Goal: Task Accomplishment & Management: Manage account settings

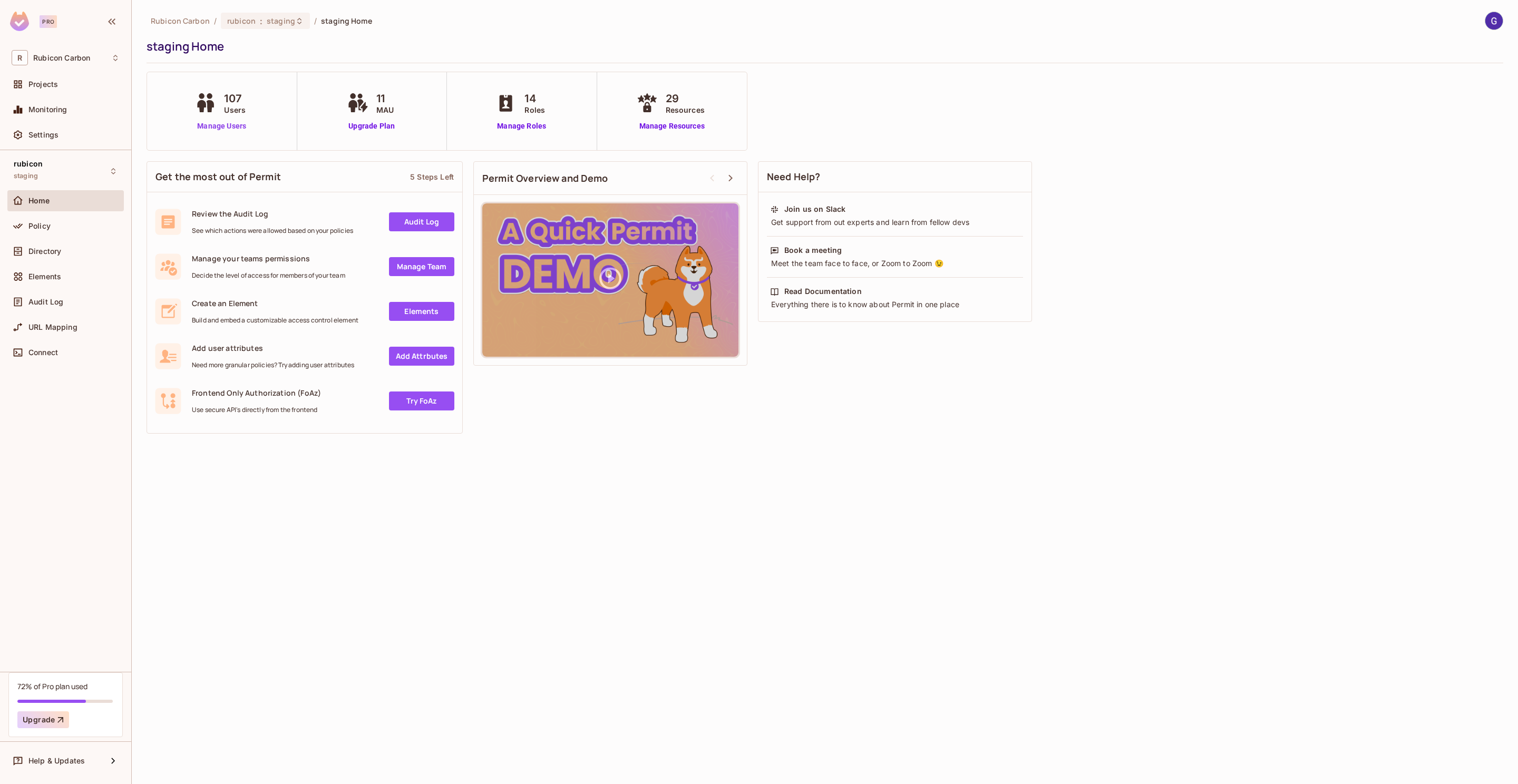
click at [220, 126] on link "Manage Users" at bounding box center [221, 126] width 59 height 11
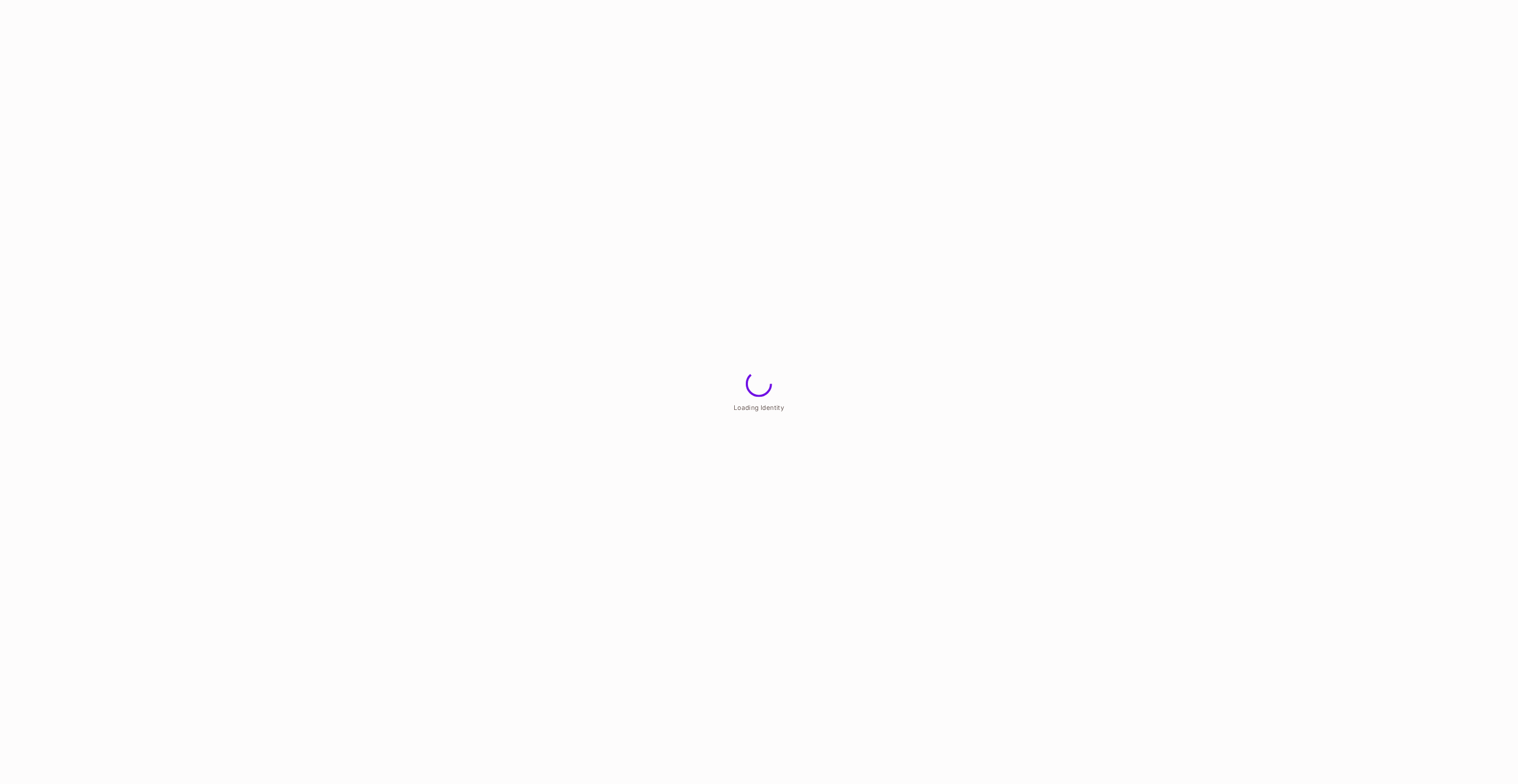
click at [280, 0] on html "Loading Identity" at bounding box center [759, 0] width 1518 height 0
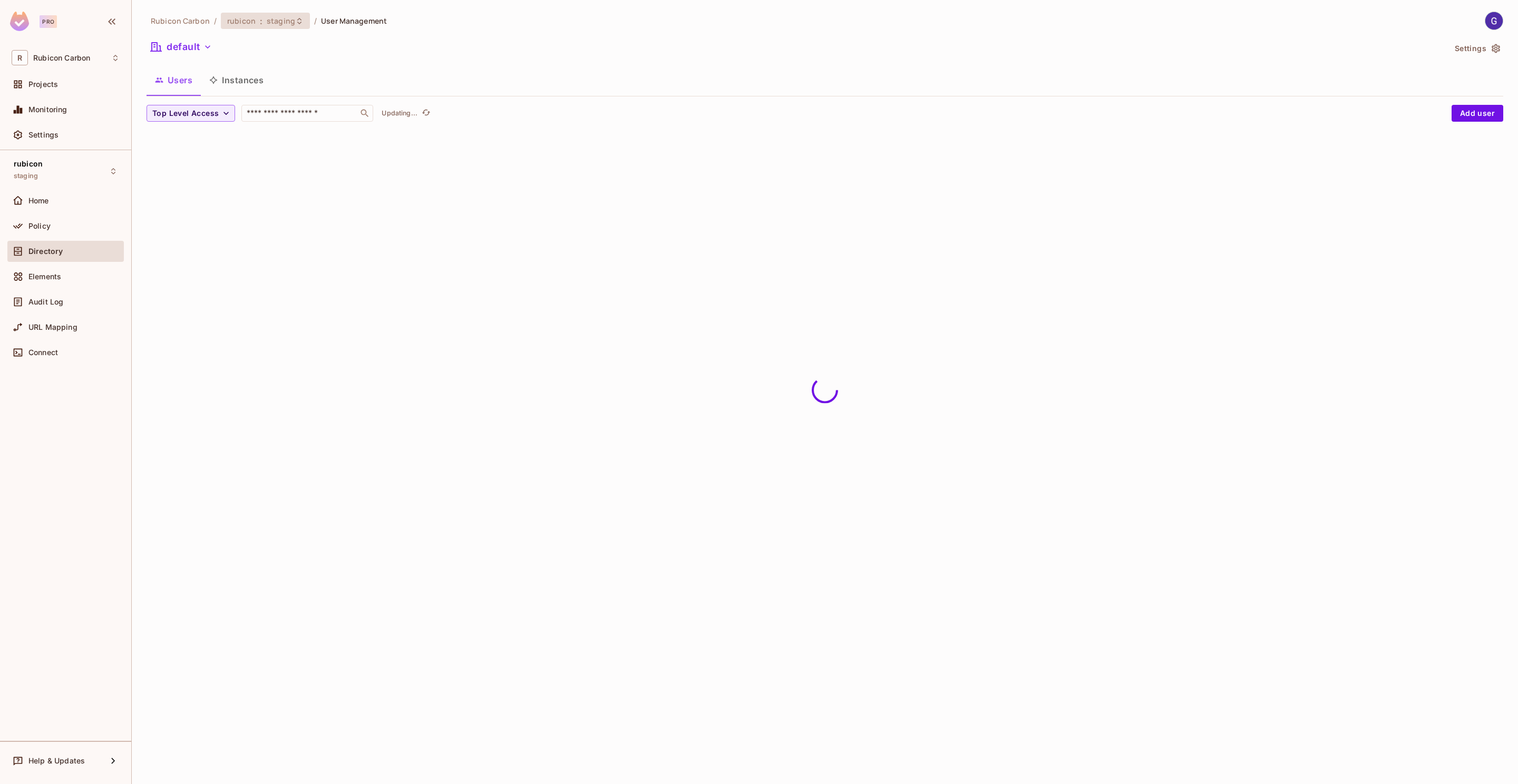
click at [284, 20] on span "staging" at bounding box center [280, 20] width 28 height 10
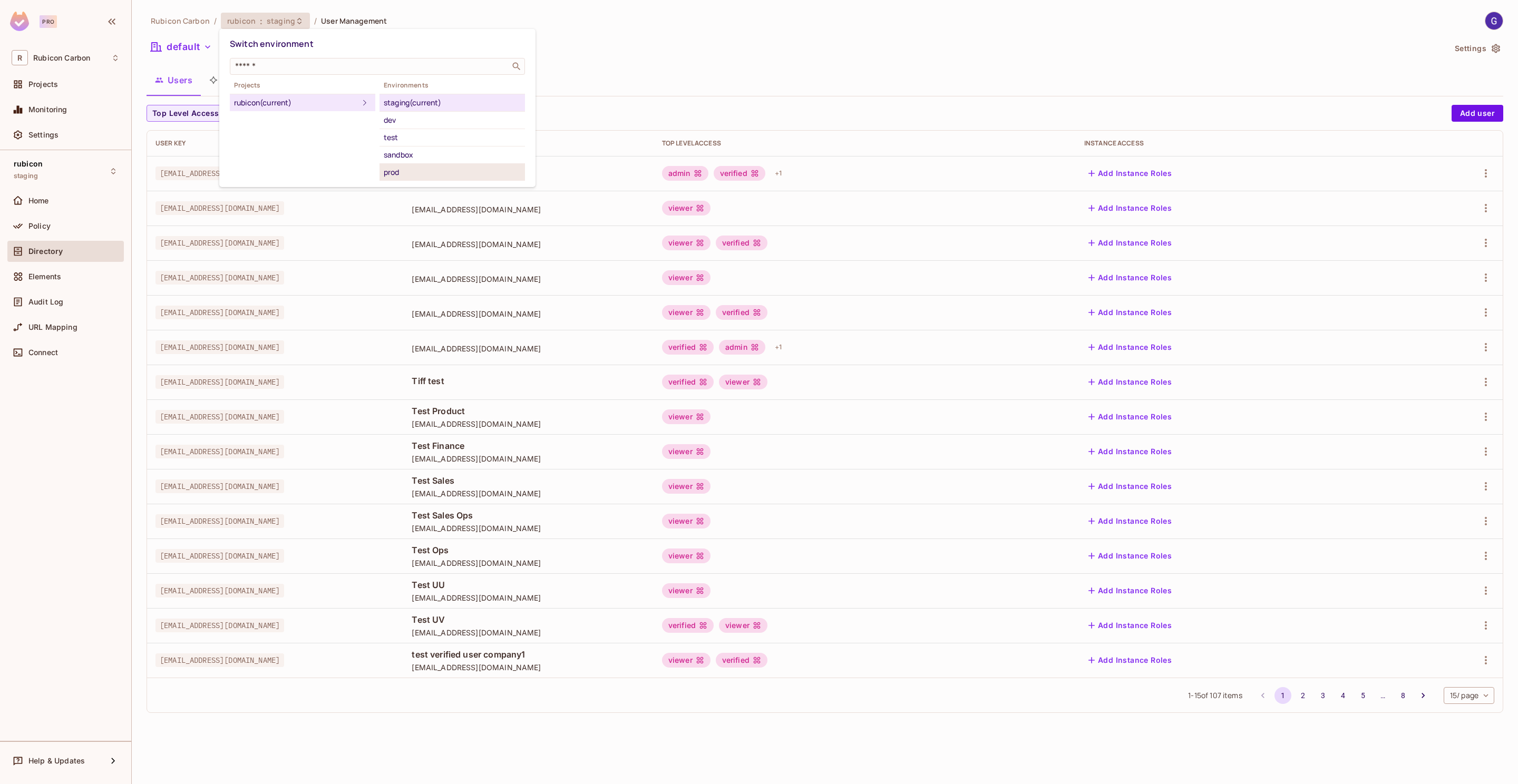
click at [424, 168] on div "prod" at bounding box center [452, 172] width 137 height 12
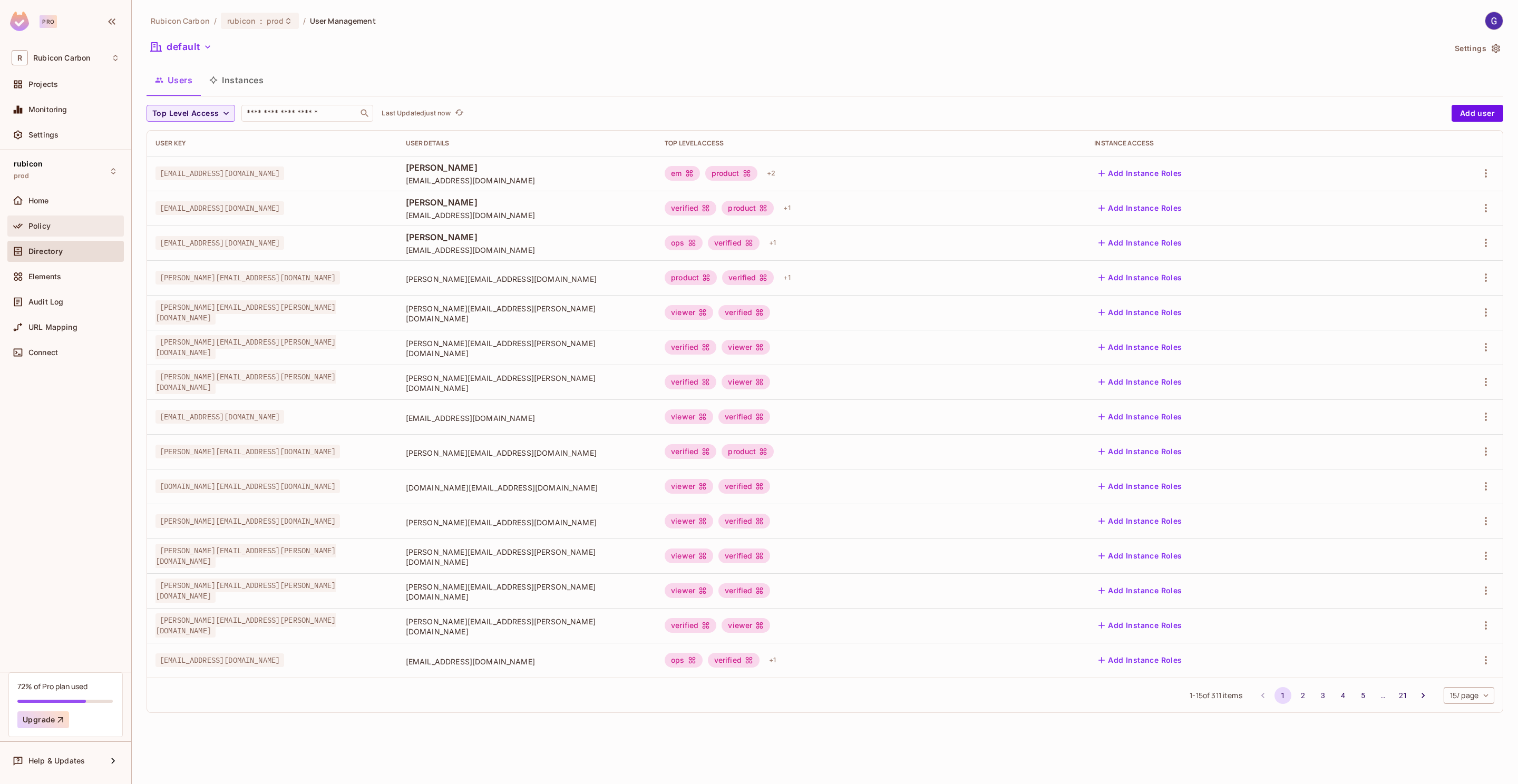
click at [67, 226] on div "Policy" at bounding box center [74, 226] width 91 height 9
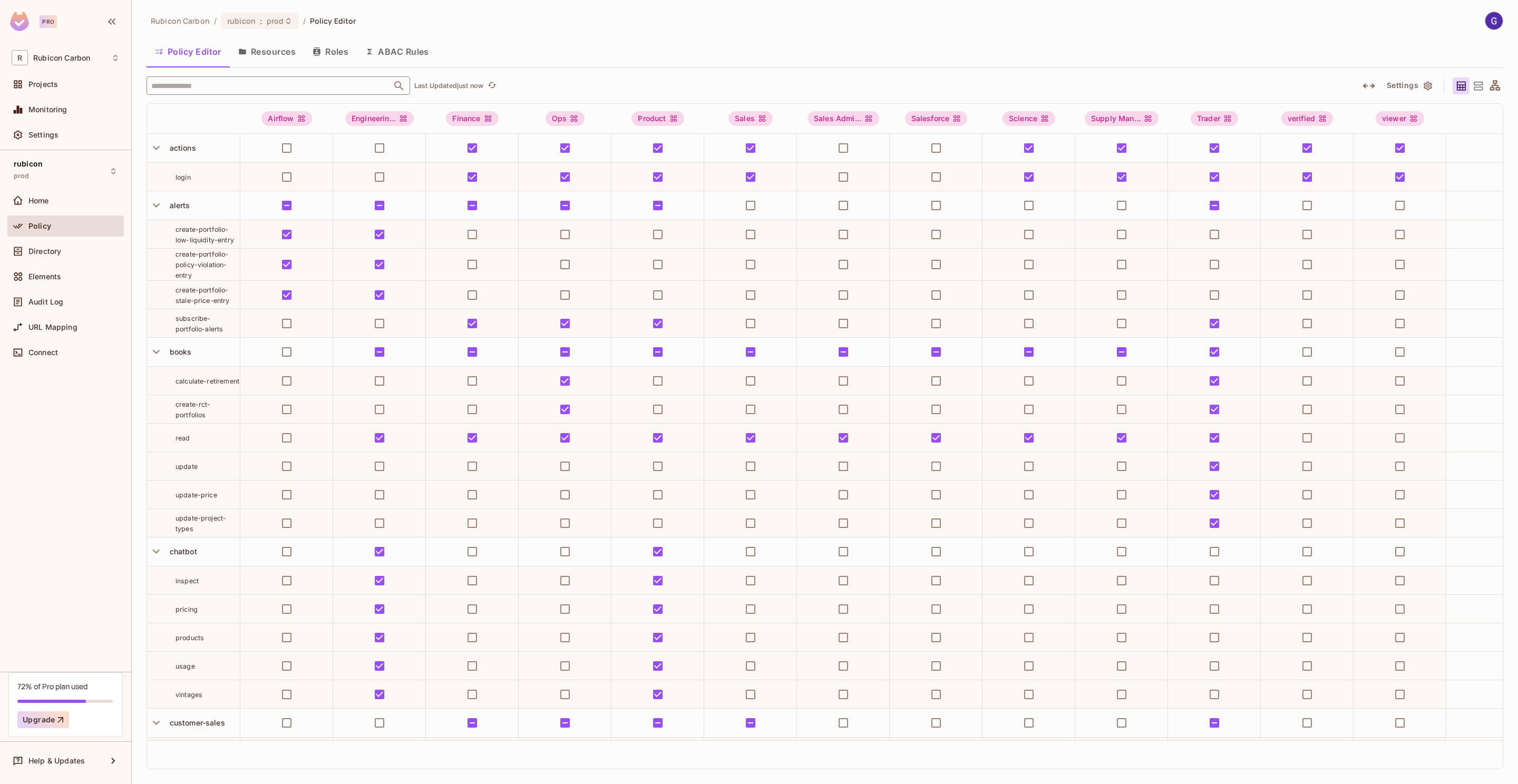
click at [262, 90] on input "text" at bounding box center [269, 86] width 241 height 18
type input "****"
click at [290, 141] on li "chatbot chatbot" at bounding box center [278, 137] width 263 height 19
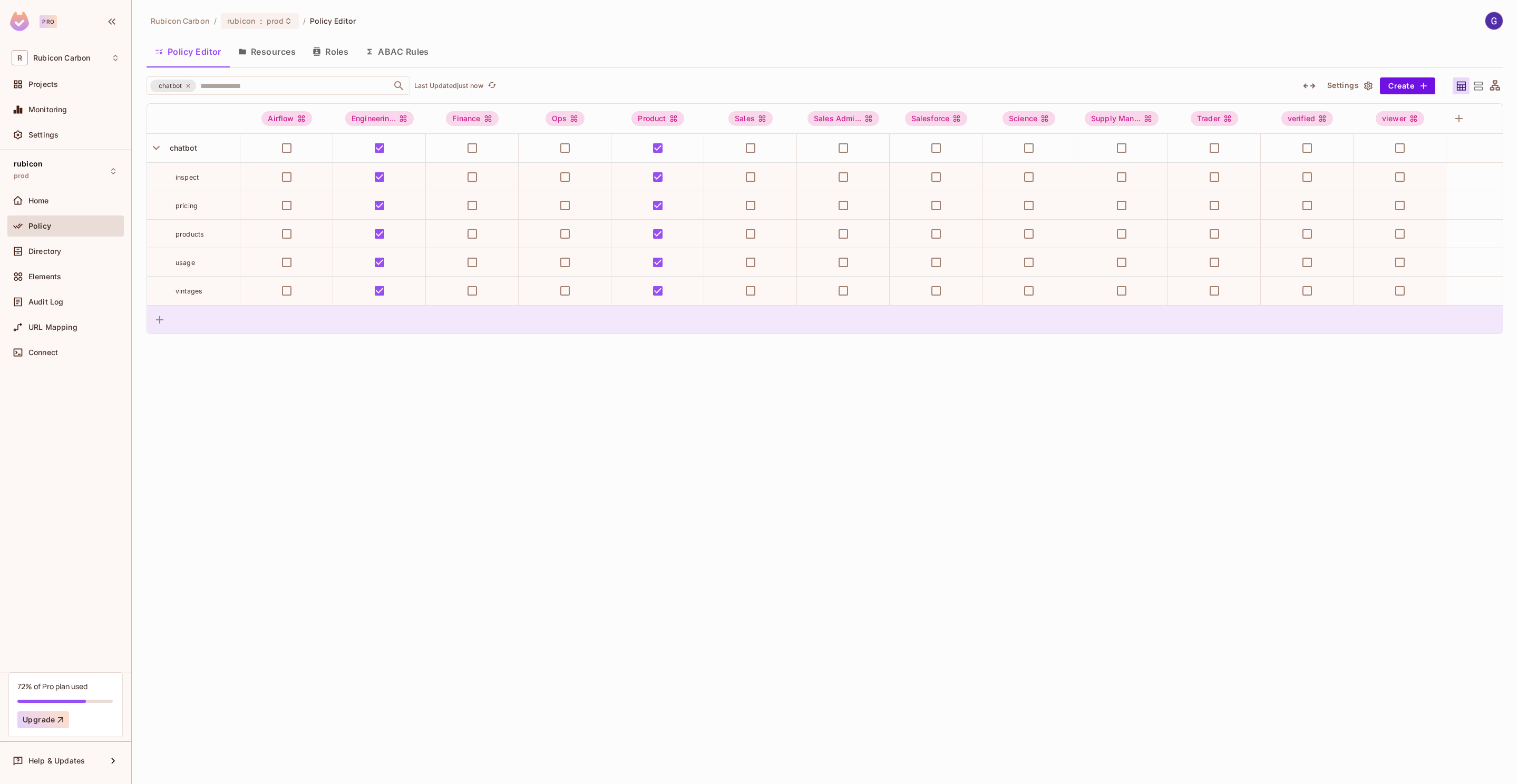
drag, startPoint x: 434, startPoint y: 319, endPoint x: 446, endPoint y: 318, distance: 12.0
click at [446, 318] on div at bounding box center [824, 319] width 1355 height 28
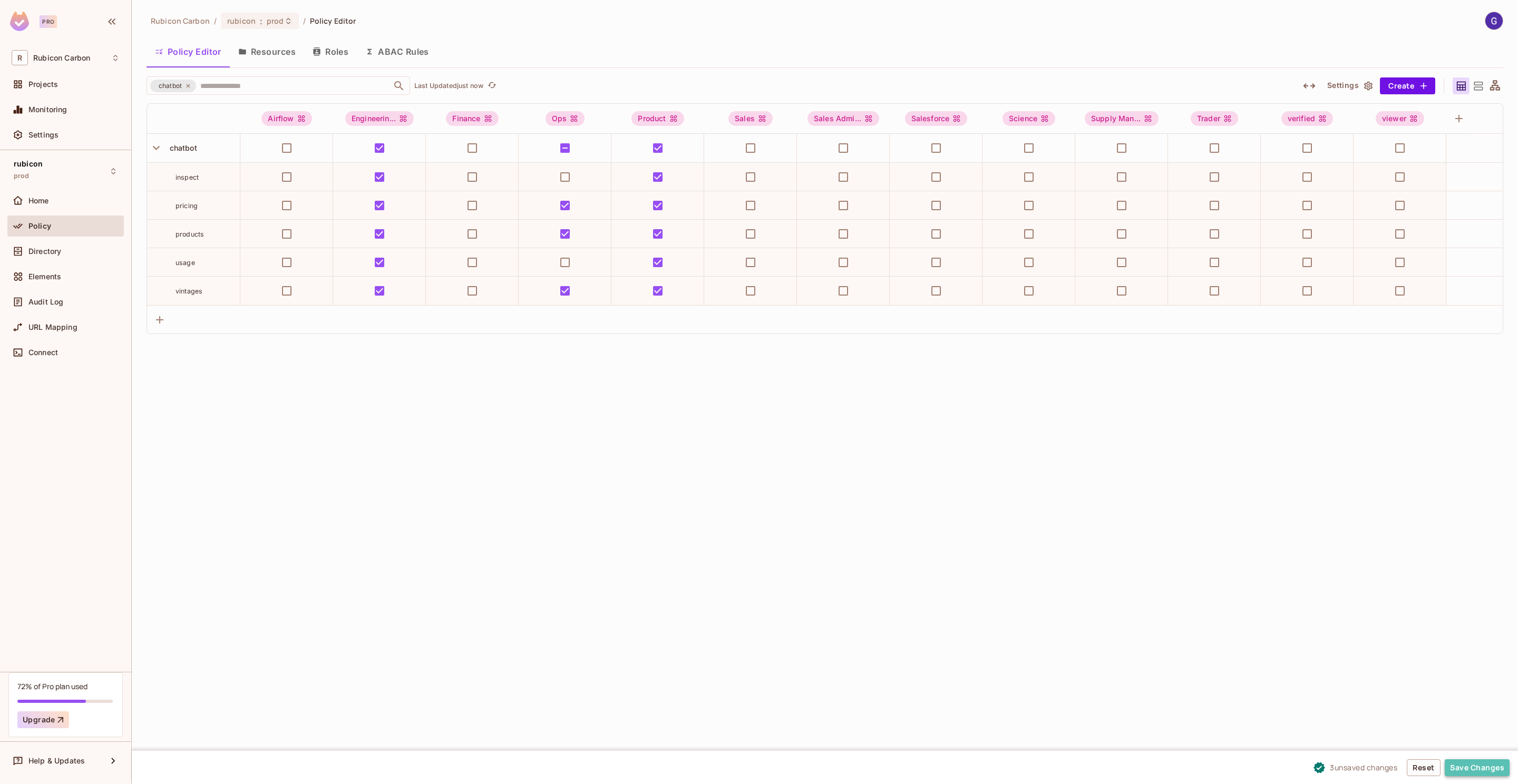
click at [1479, 766] on button "Save Changes" at bounding box center [1477, 768] width 65 height 17
click at [1503, 763] on button "Save Changes" at bounding box center [1477, 768] width 65 height 17
